Goal: Transaction & Acquisition: Purchase product/service

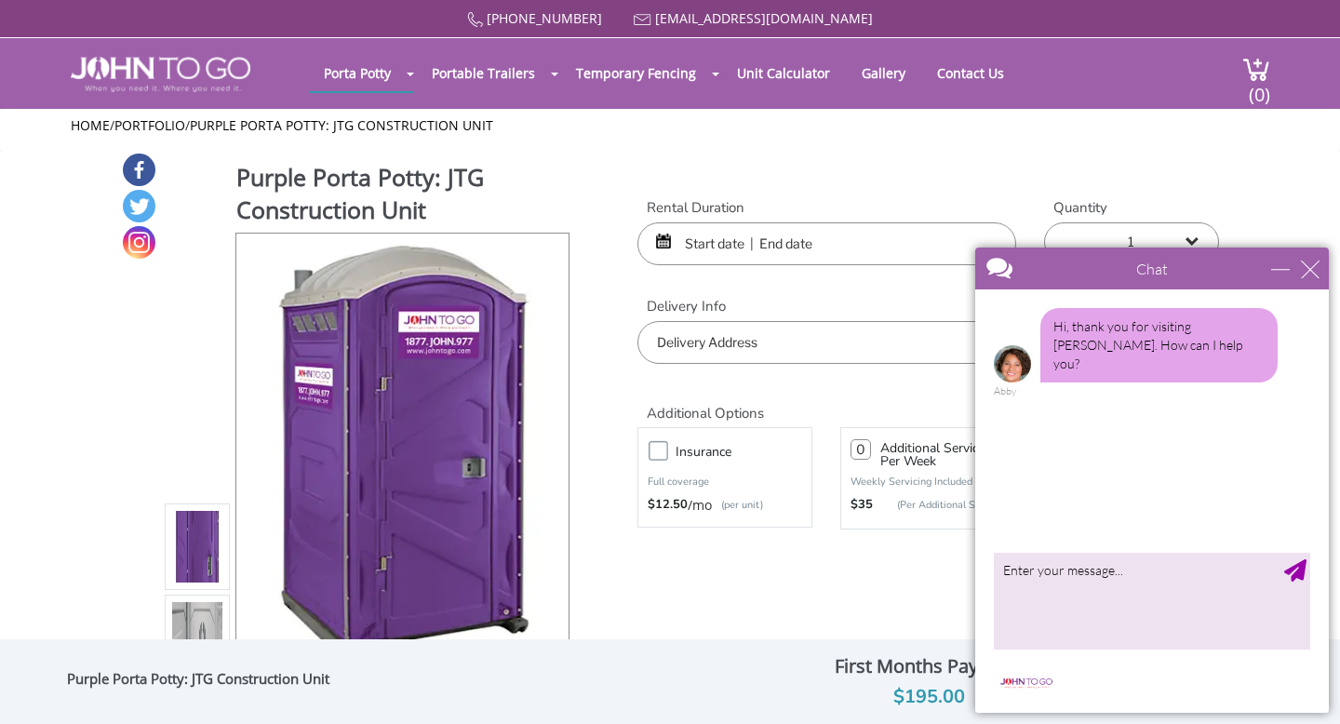
click at [1319, 270] on div "Chat" at bounding box center [1152, 269] width 354 height 42
click at [1319, 269] on div "Chat" at bounding box center [1152, 269] width 354 height 42
click at [1310, 269] on div "close" at bounding box center [1310, 269] width 19 height 19
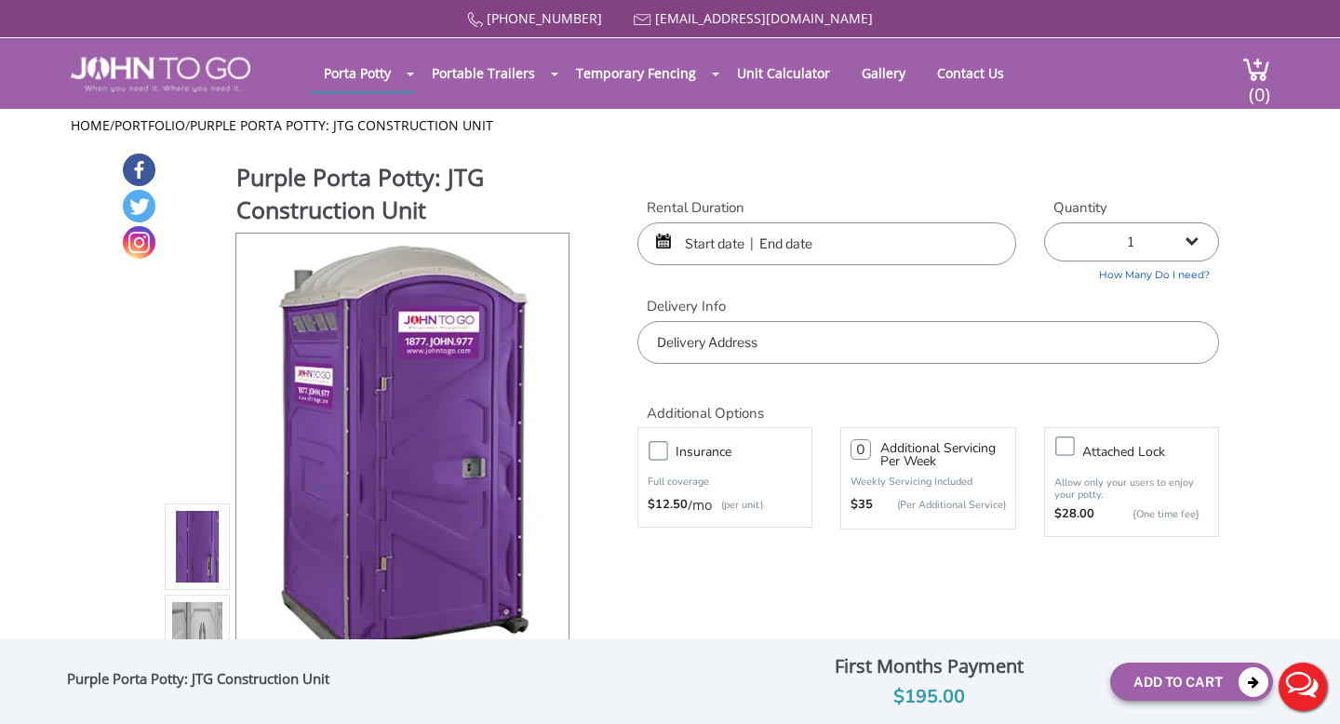
click at [838, 251] on input "text" at bounding box center [826, 243] width 379 height 43
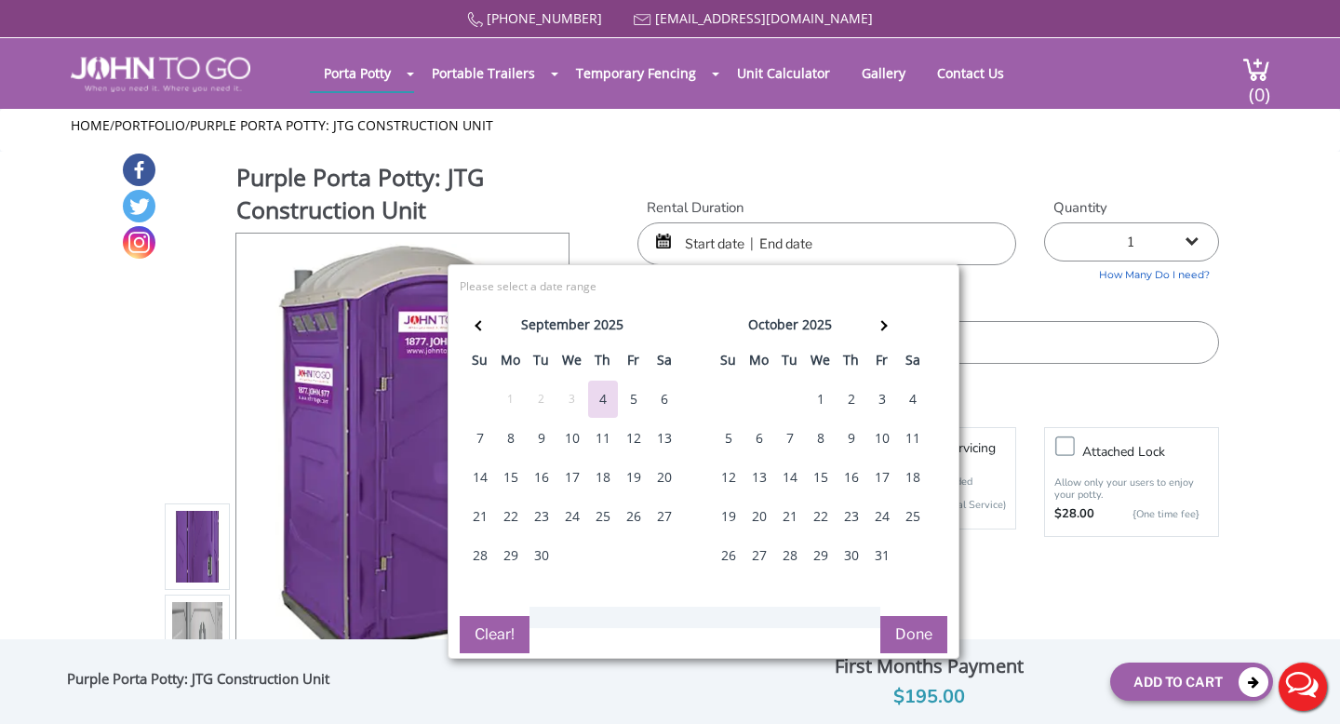
click at [669, 399] on div "6" at bounding box center [665, 399] width 30 height 37
click at [489, 446] on div "7" at bounding box center [480, 438] width 30 height 37
type input "09/06/2025 to 09/07/2025"
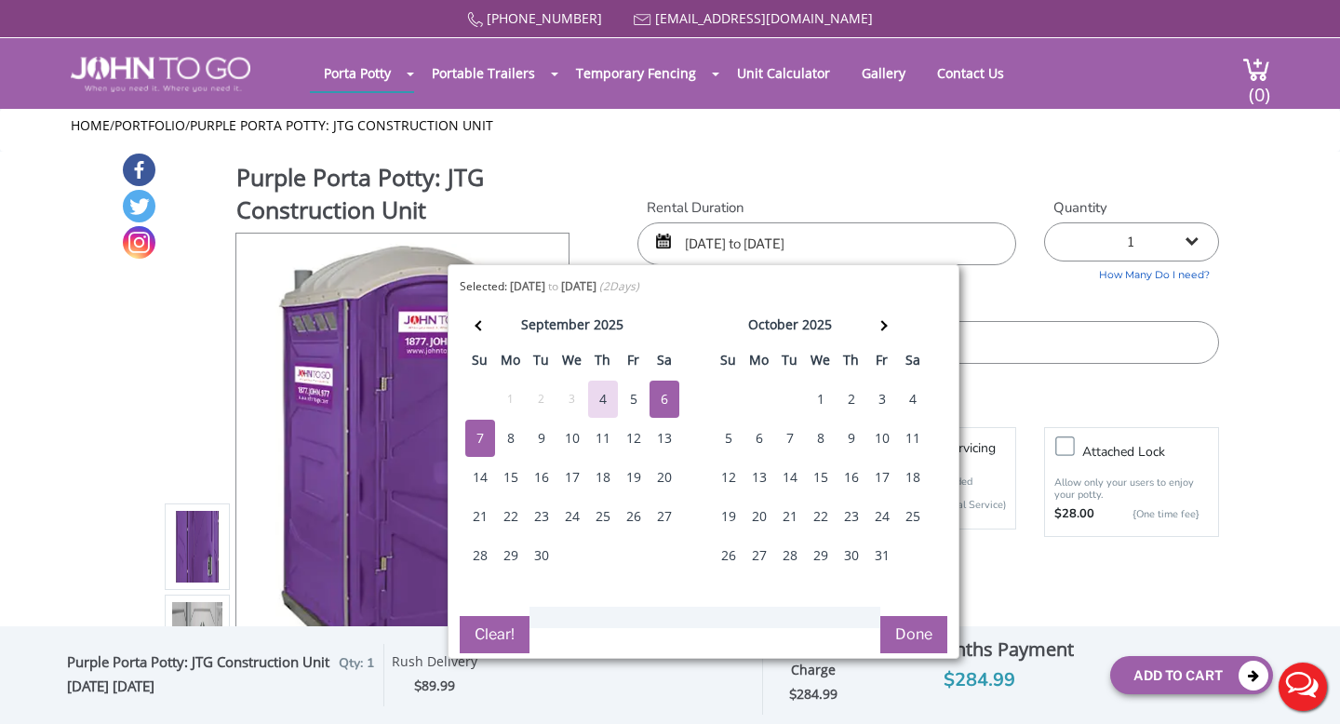
click at [751, 168] on div "Purple Porta Potty: JTG Construction Unit View feature & specs Download Pdf Pro…" at bounding box center [670, 440] width 1098 height 576
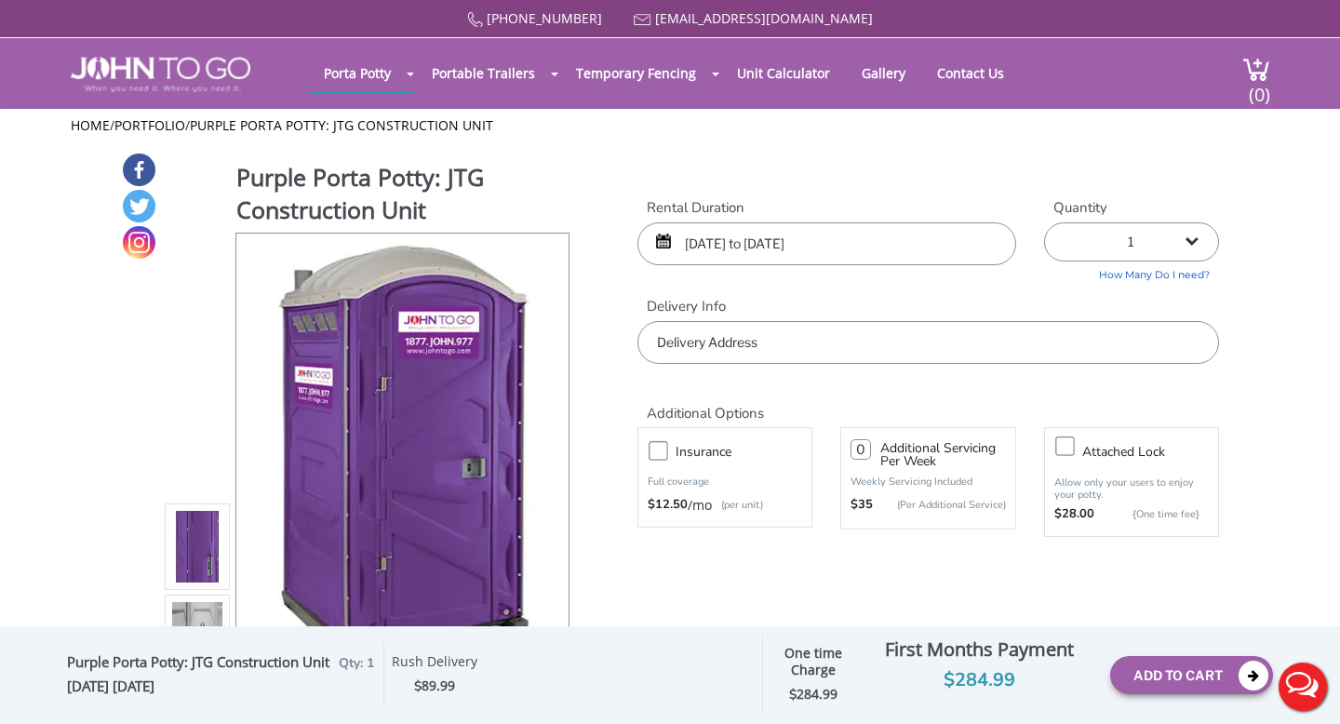
click at [743, 365] on div "Additional Options" at bounding box center [927, 393] width 609 height 59
click at [739, 349] on input "text" at bounding box center [928, 342] width 582 height 43
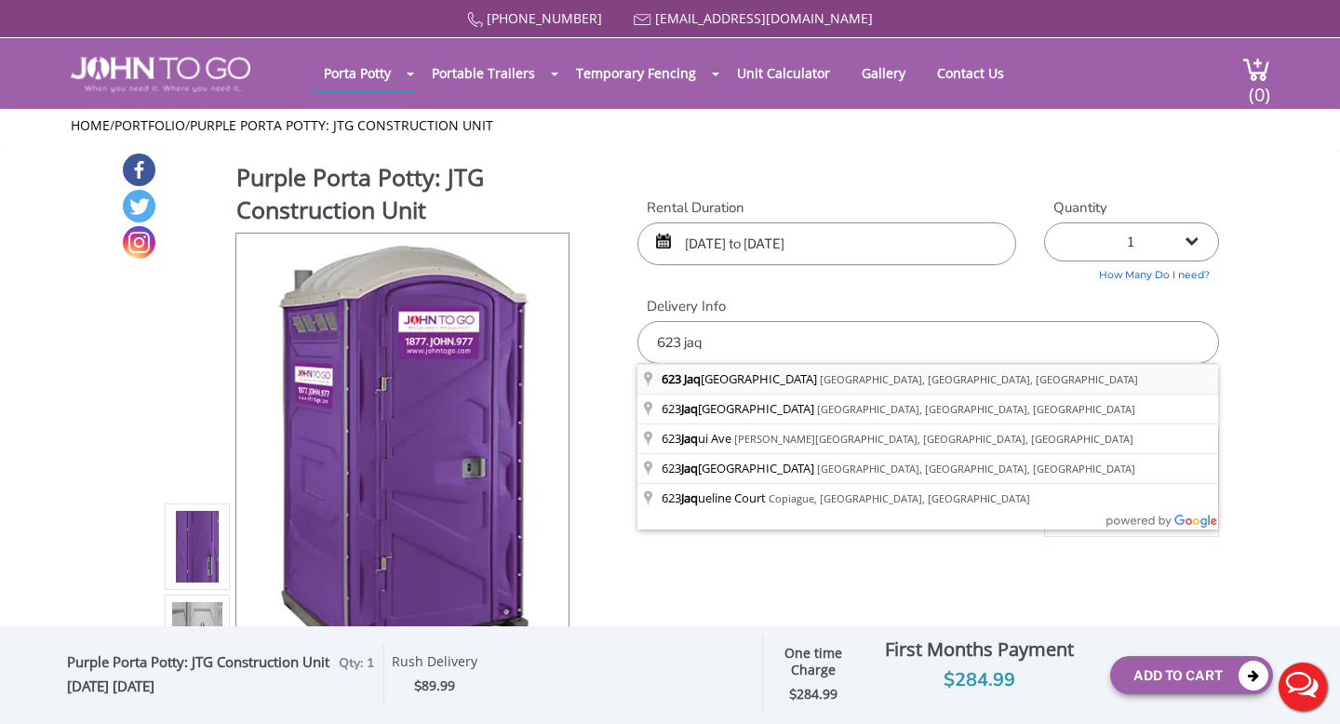
type input "[STREET_ADDRESS][PERSON_NAME]"
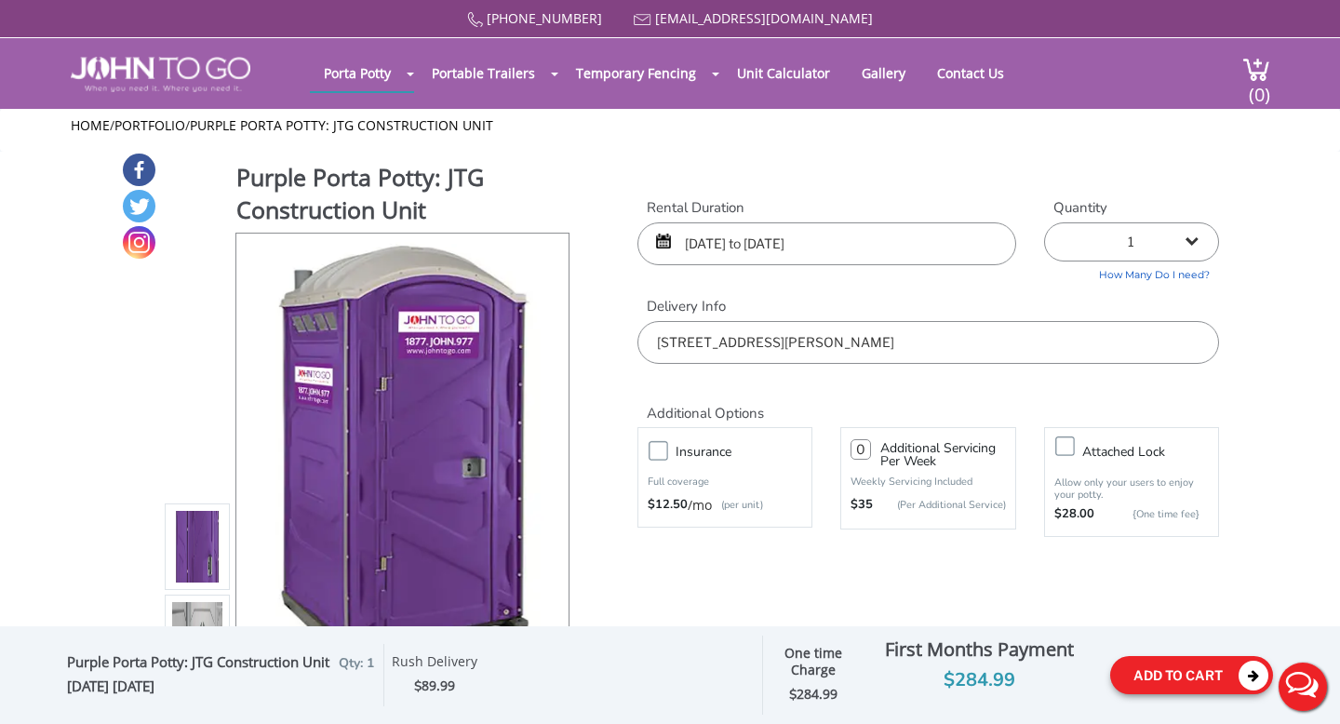
click at [1156, 674] on button "Add To Cart" at bounding box center [1191, 675] width 163 height 38
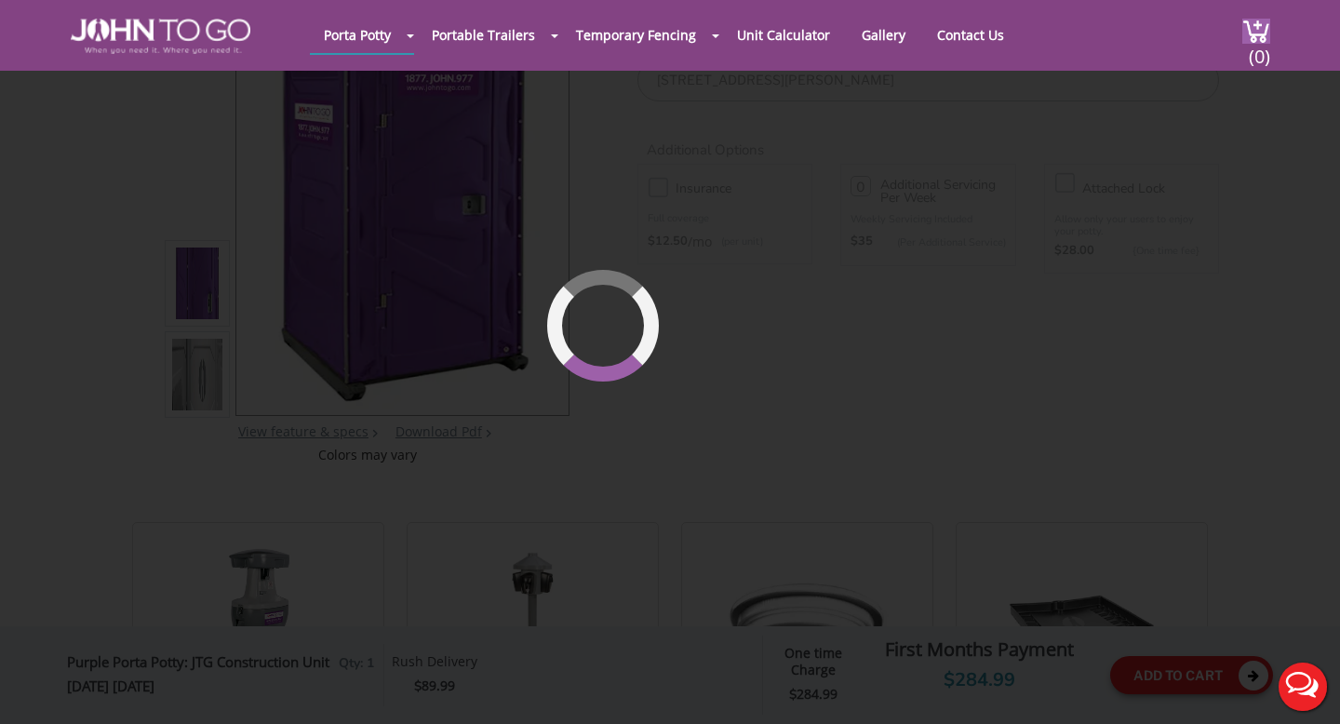
scroll to position [197, 0]
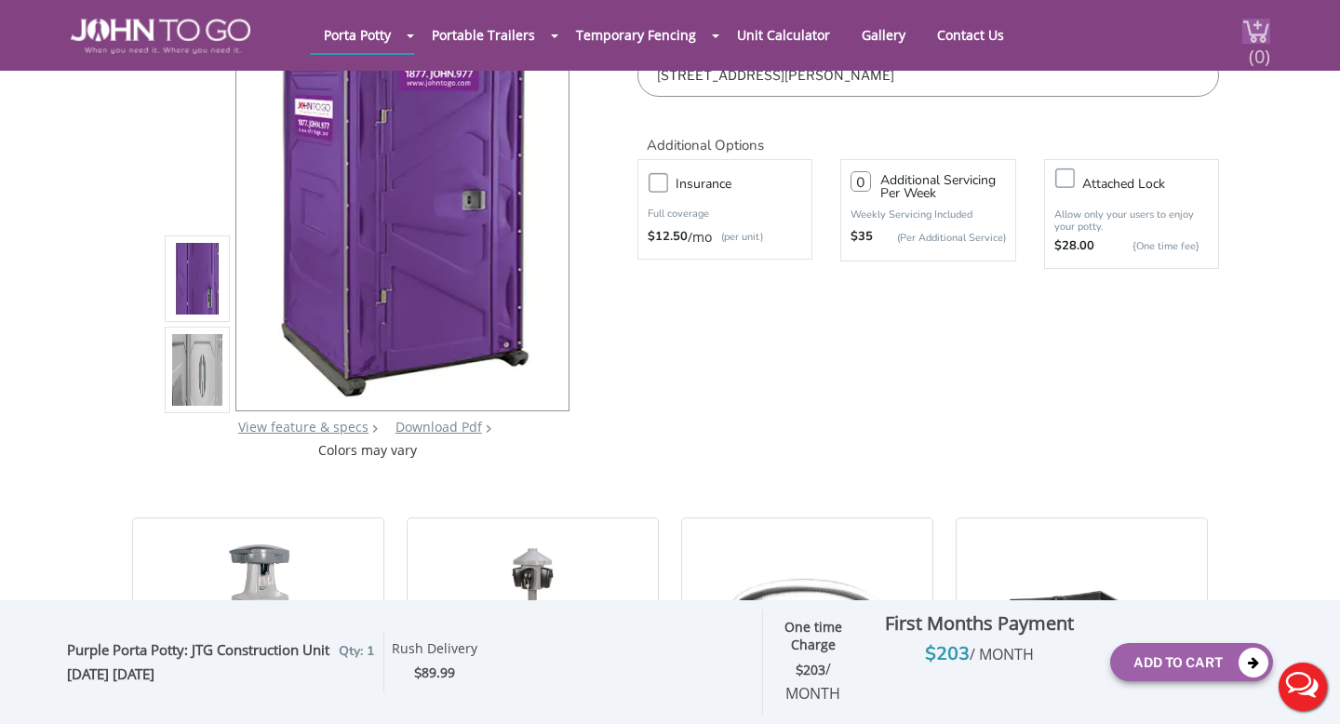
click at [1256, 46] on span "(0)" at bounding box center [1259, 49] width 22 height 40
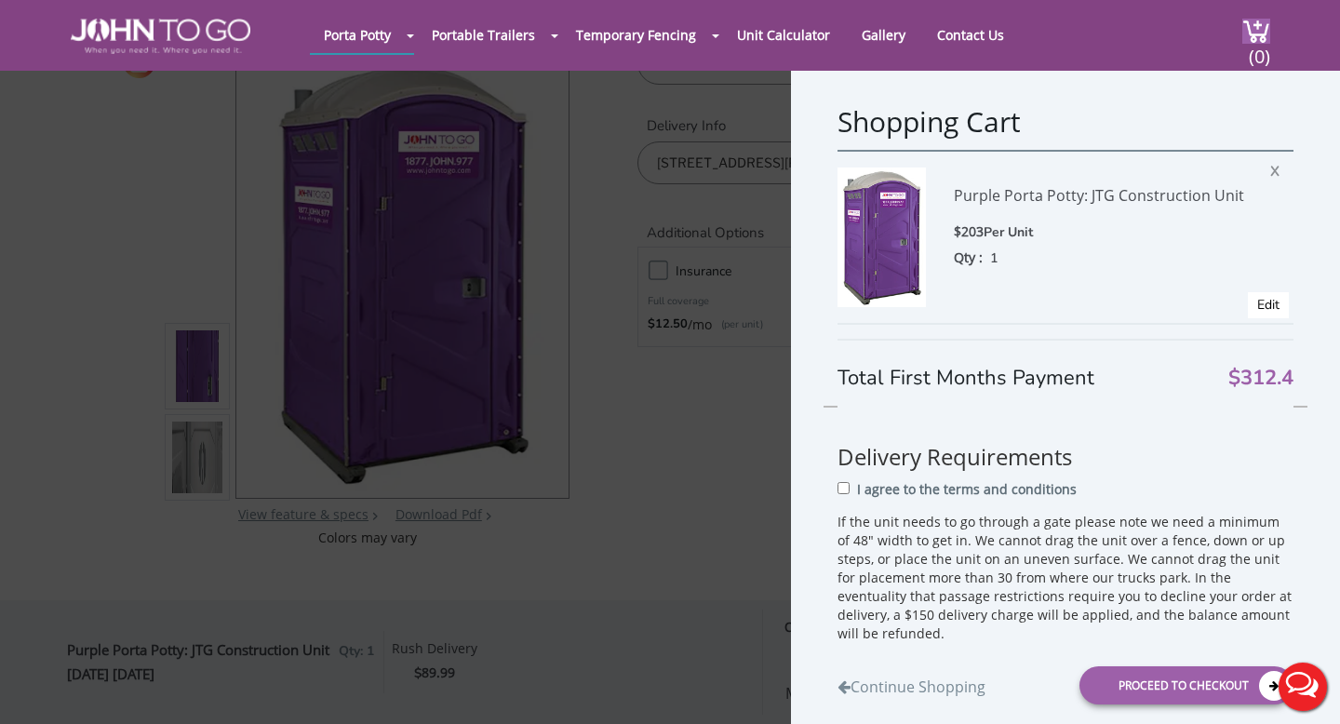
scroll to position [104, 0]
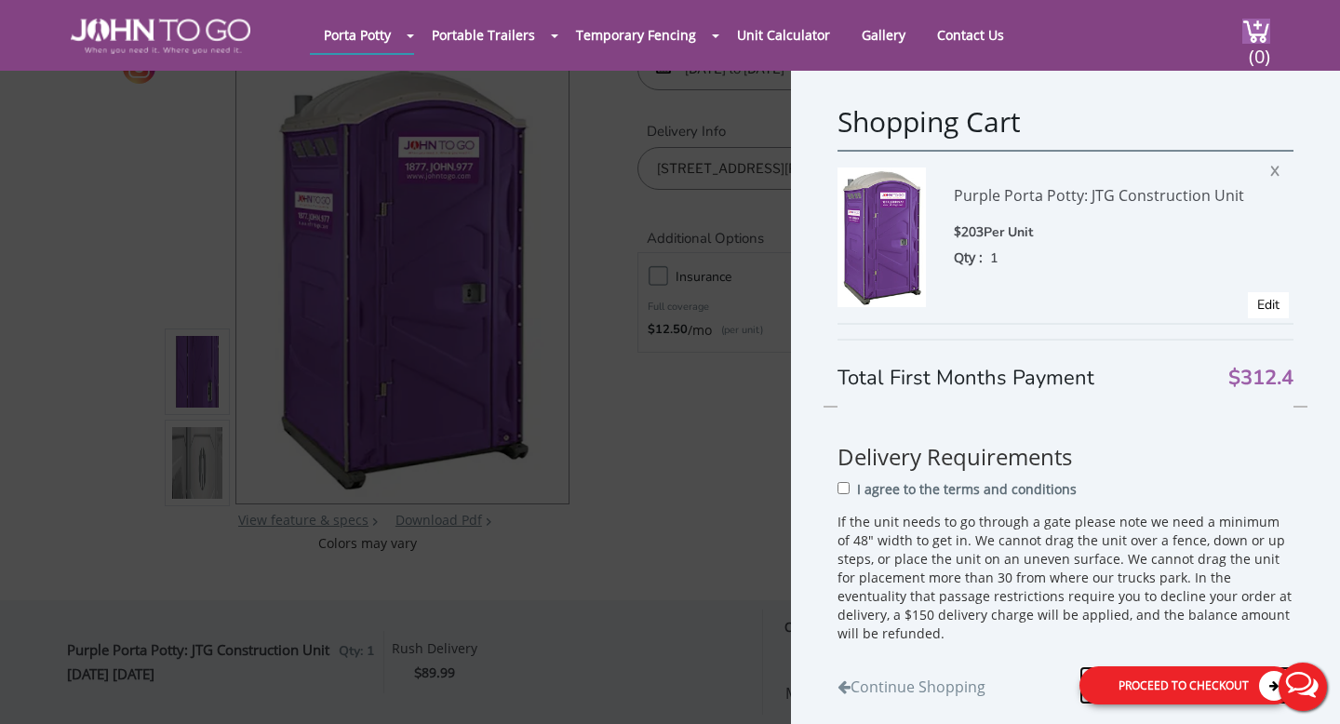
click at [1133, 676] on div "Proceed to Checkout" at bounding box center [1186, 685] width 214 height 38
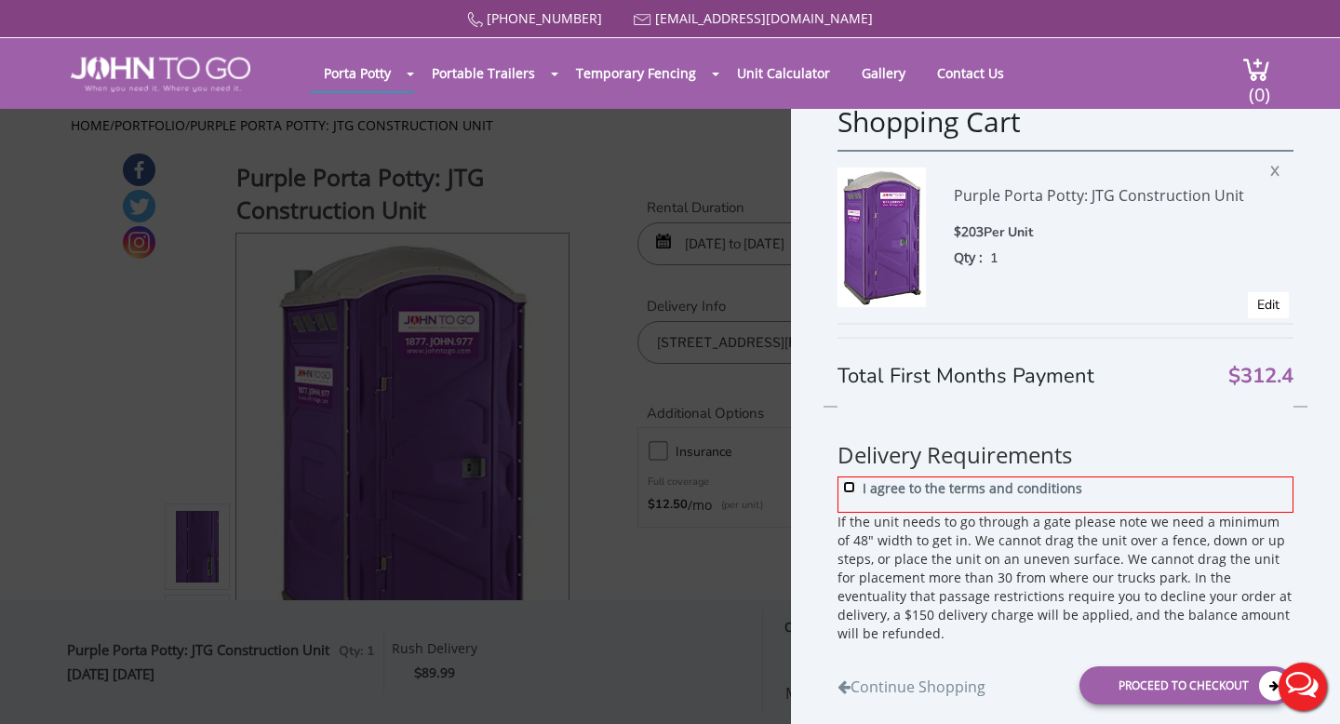
click at [844, 490] on input "I agree to the terms and conditions" at bounding box center [849, 487] width 12 height 12
checkbox input "true"
click at [1150, 674] on div "Proceed to Checkout" at bounding box center [1186, 685] width 214 height 38
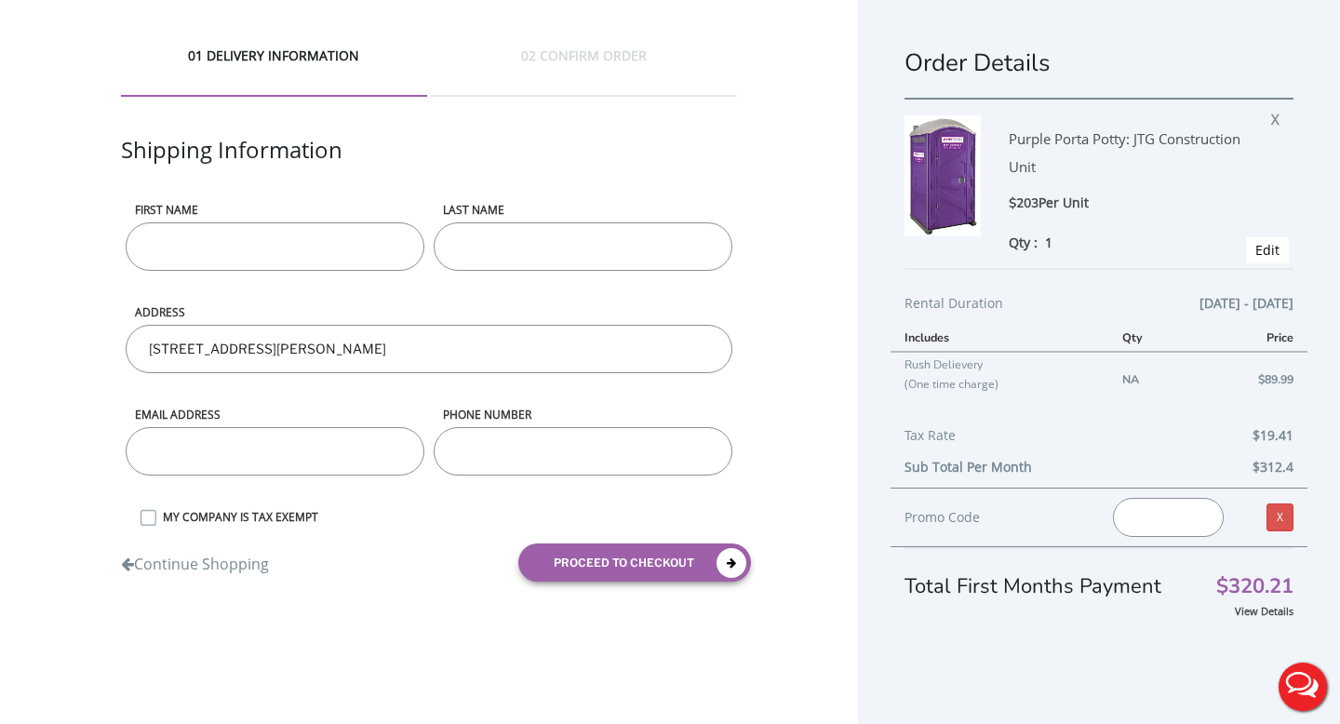
click at [264, 224] on input "First name" at bounding box center [275, 246] width 299 height 48
type input "[PERSON_NAME]"
type input "[EMAIL_ADDRESS][DOMAIN_NAME]"
type input "7322847294"
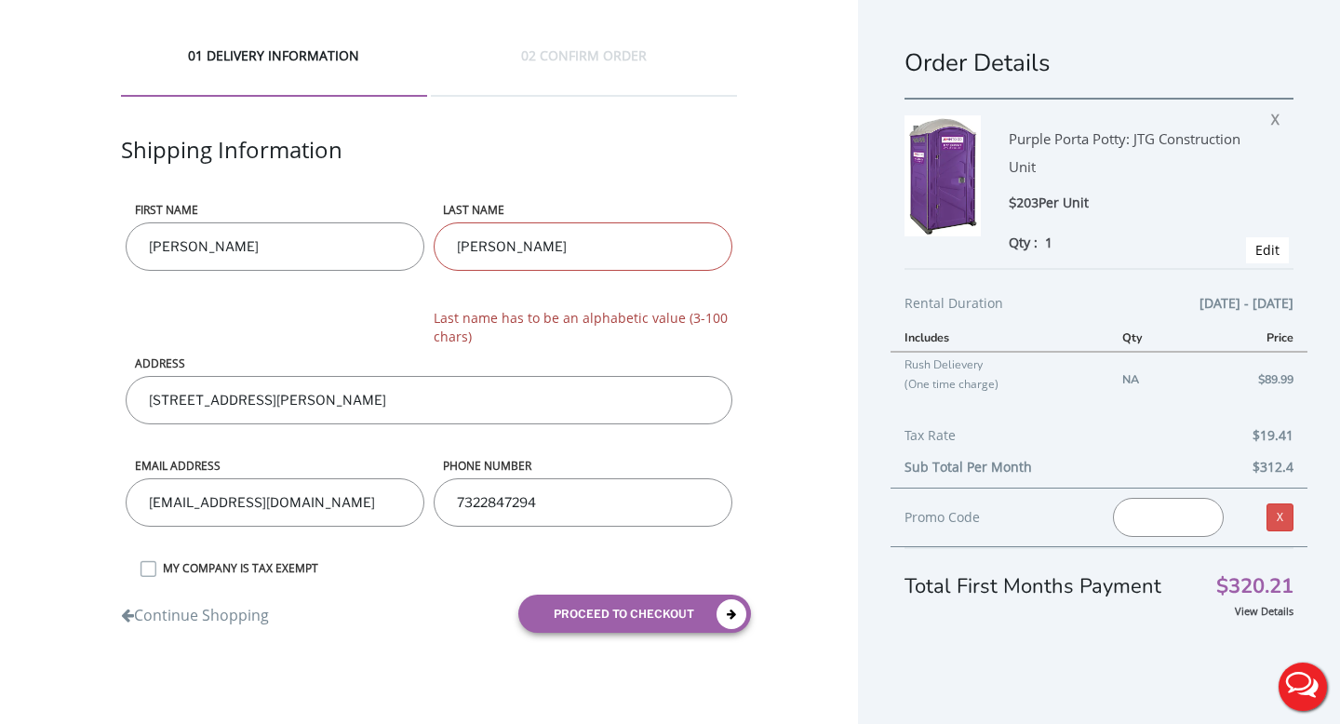
drag, startPoint x: 544, startPoint y: 245, endPoint x: 493, endPoint y: 247, distance: 51.2
click at [493, 247] on input "[PERSON_NAME]" at bounding box center [583, 246] width 299 height 48
type input "[PERSON_NAME]"
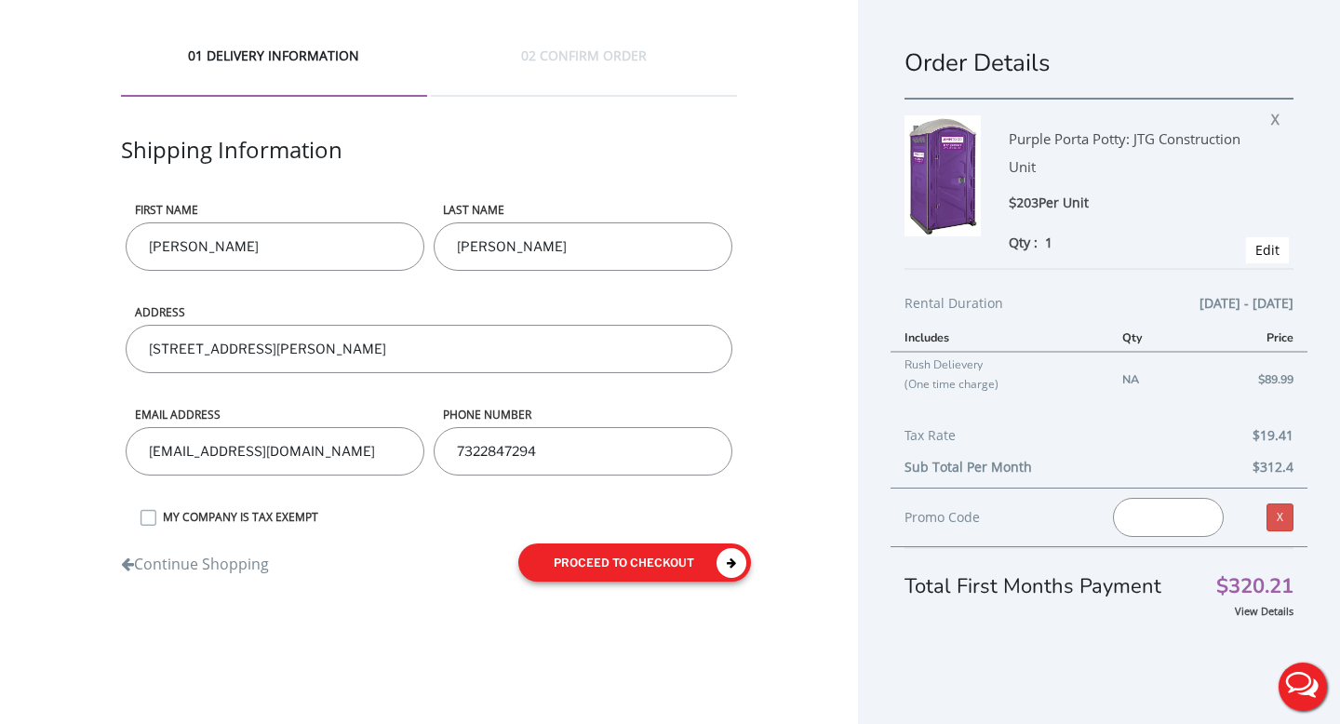
click at [636, 565] on button "proceed to checkout" at bounding box center [634, 562] width 233 height 38
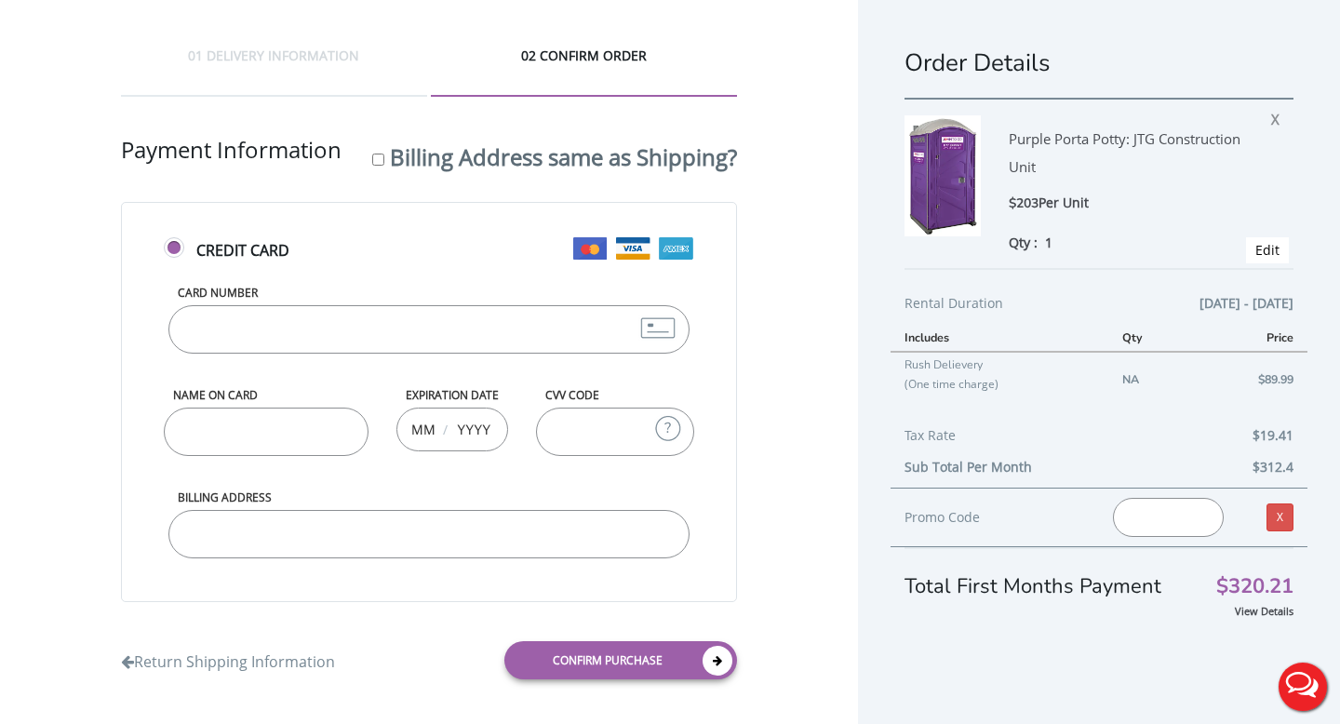
click at [417, 344] on input "Card Number" at bounding box center [428, 329] width 521 height 48
click at [241, 315] on input "Card Number" at bounding box center [428, 329] width 521 height 48
type input "[CREDIT_CARD_NUMBER]"
click at [199, 425] on input "Name on Card" at bounding box center [266, 432] width 205 height 48
type input "l"
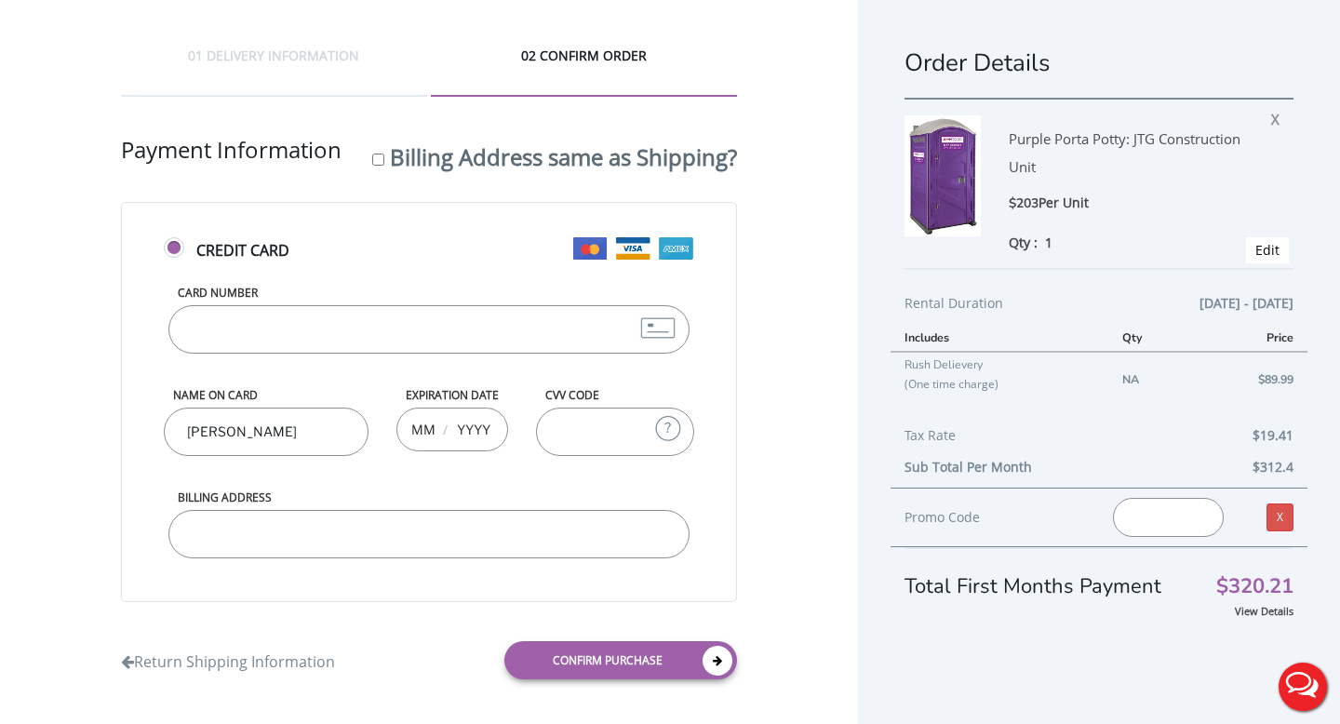
type input "[PERSON_NAME]"
click at [410, 428] on div "/" at bounding box center [452, 430] width 112 height 44
click at [423, 426] on input "text" at bounding box center [422, 428] width 23 height 37
type input "01"
click at [466, 431] on input "text" at bounding box center [473, 428] width 37 height 37
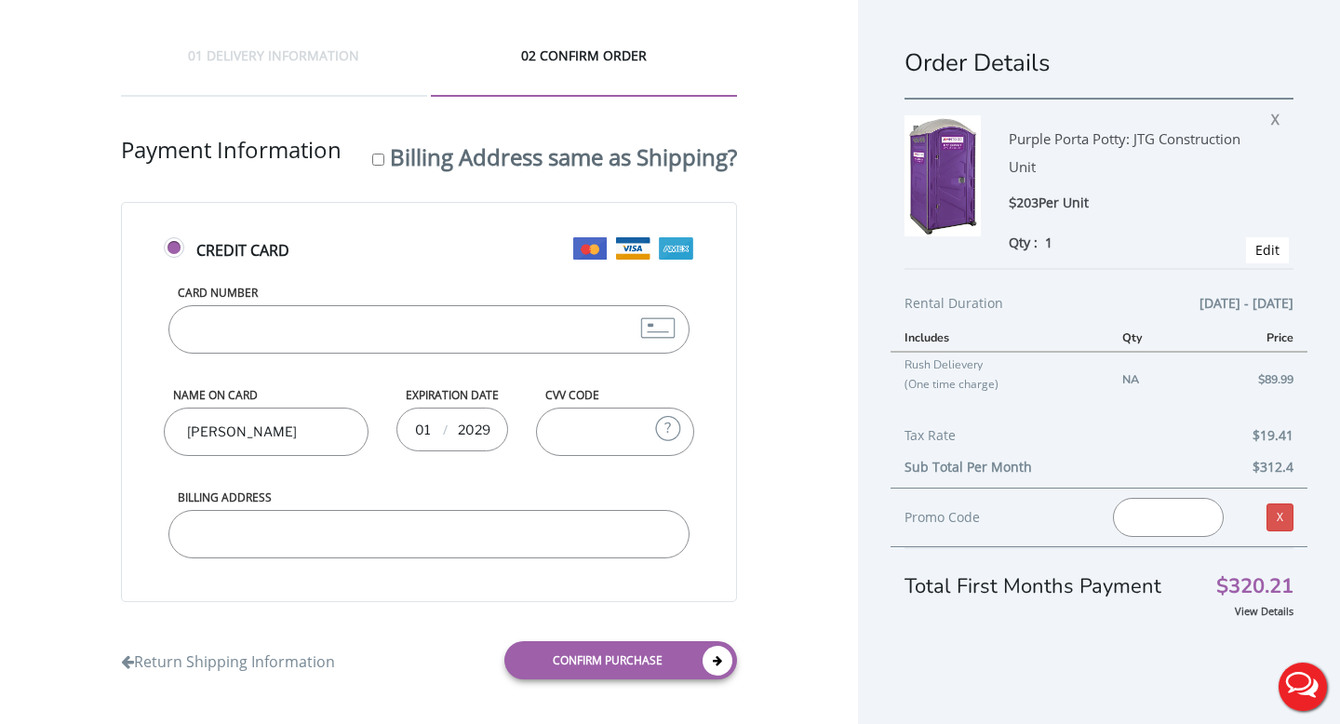
type input "2029"
click at [585, 434] on input "CVV Code" at bounding box center [615, 432] width 158 height 48
type input "787"
click at [458, 543] on input "Billing Address" at bounding box center [428, 534] width 521 height 48
click at [398, 158] on label "Billing Address same as Shipping?" at bounding box center [563, 156] width 347 height 31
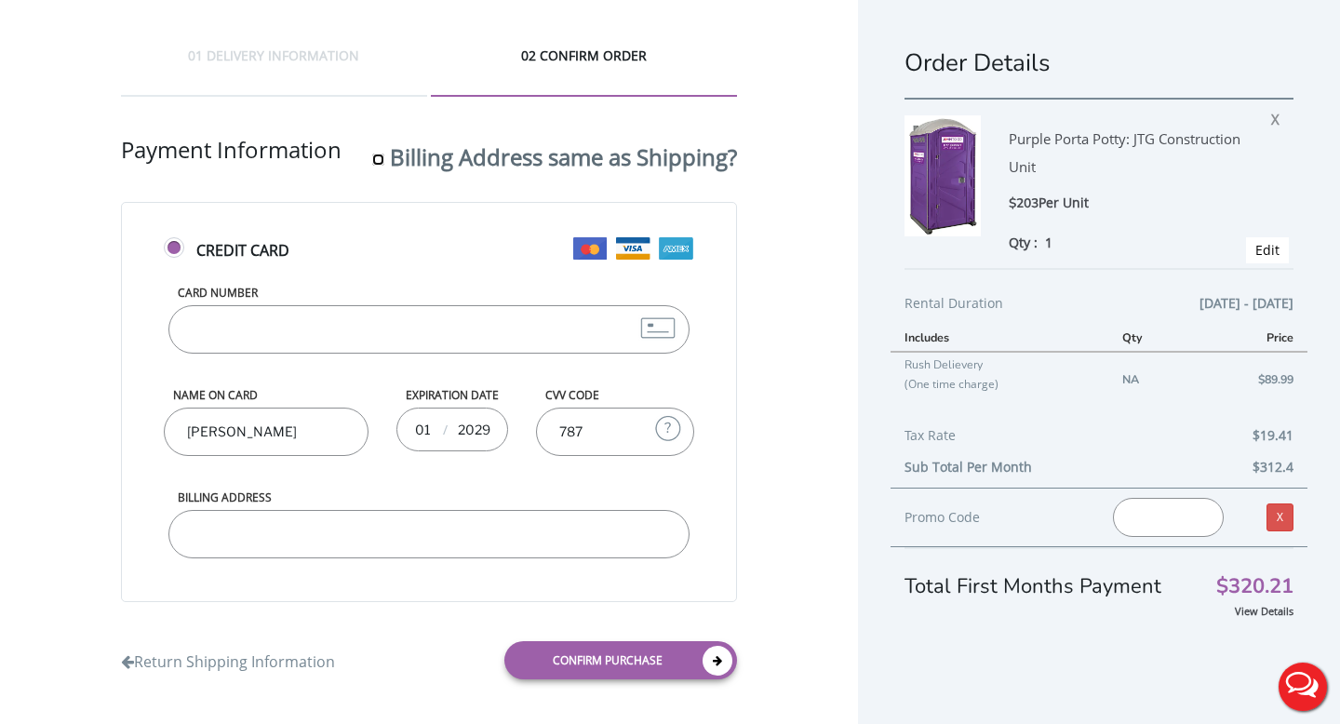
click at [384, 158] on input "Billing Address same as Shipping?" at bounding box center [378, 160] width 12 height 12
checkbox input "true"
type input "[STREET_ADDRESS][PERSON_NAME]"
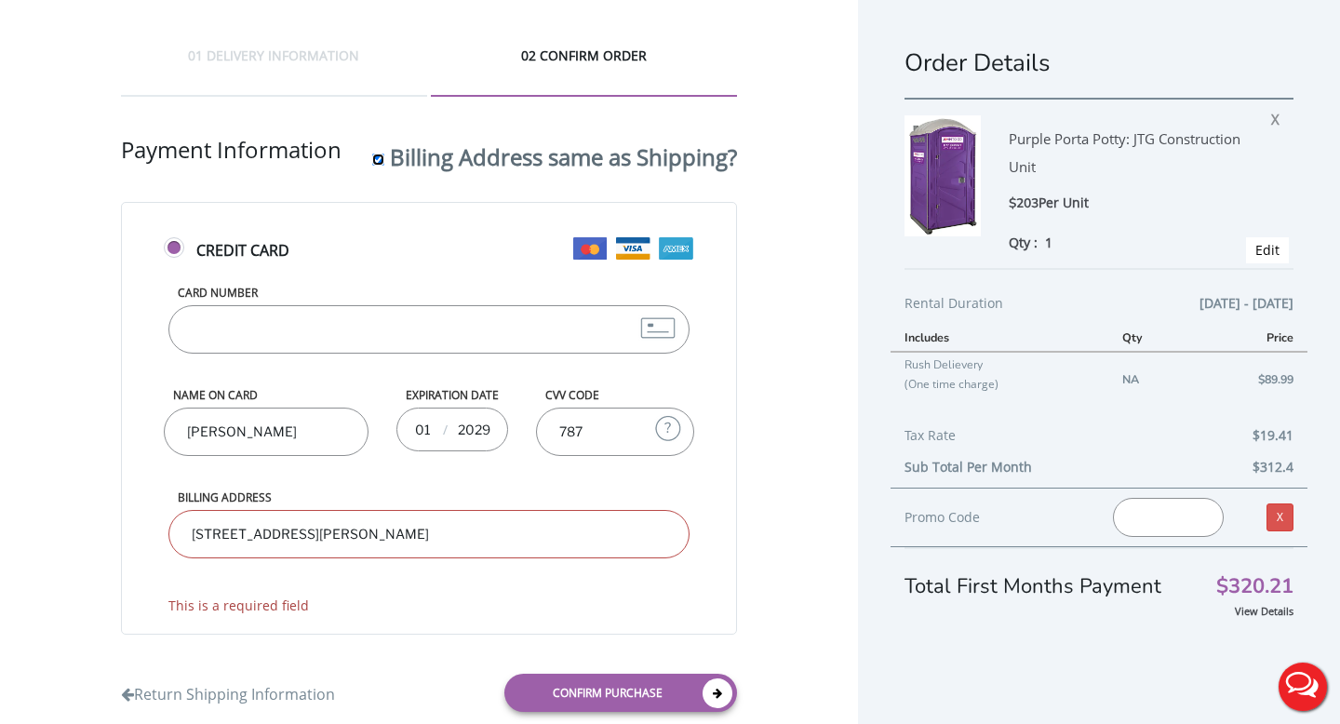
scroll to position [46, 0]
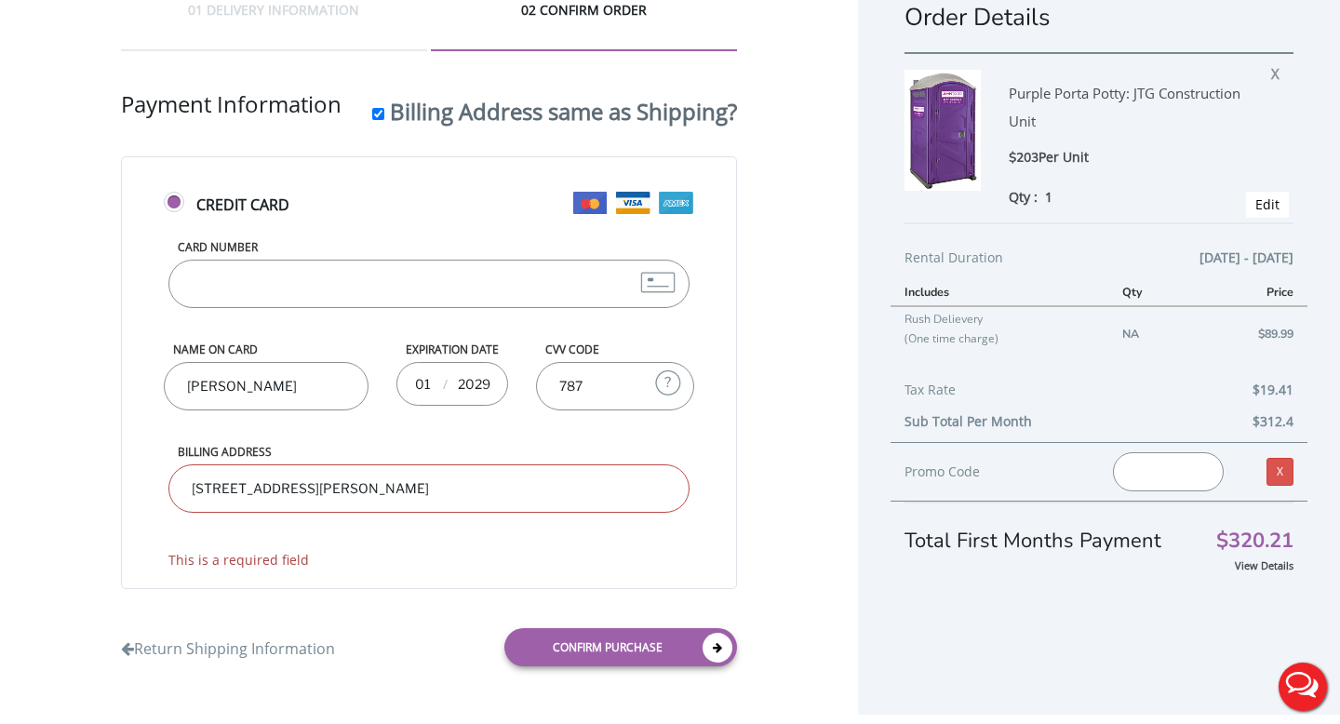
click at [424, 575] on div "Credit Card Card Number [CREDIT_CARD_NUMBER] Name on Card [PERSON_NAME] Expirat…" at bounding box center [429, 372] width 616 height 433
click at [532, 643] on link "Confirm purchase" at bounding box center [620, 647] width 233 height 38
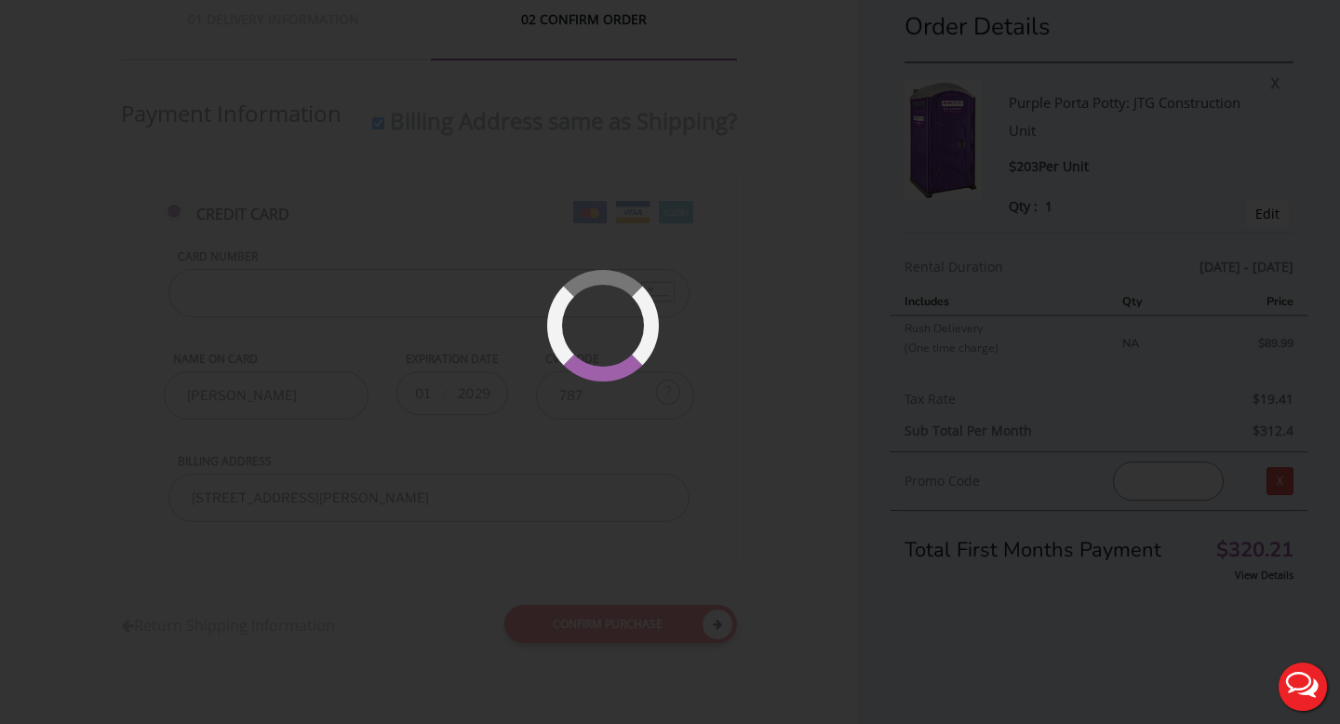
scroll to position [36, 0]
click at [827, 258] on div at bounding box center [670, 362] width 1340 height 724
